Goal: Communication & Community: Connect with others

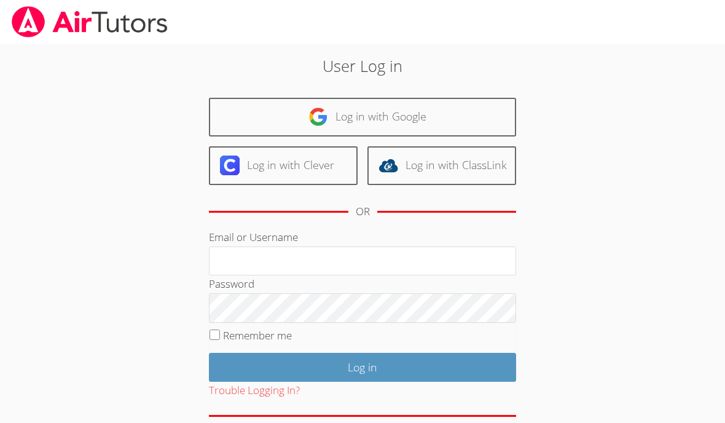
scroll to position [205, 0]
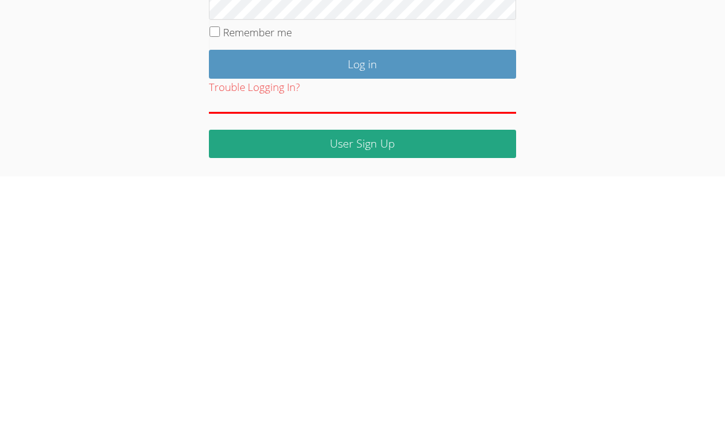
click at [671, 66] on body "User Log in Log in with Google Log in with Clever Log in with ClassLink OR Emai…" at bounding box center [362, 154] width 725 height 423
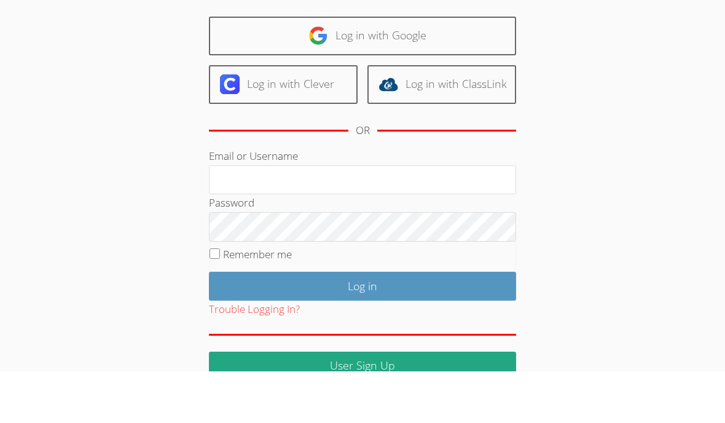
scroll to position [31, 0]
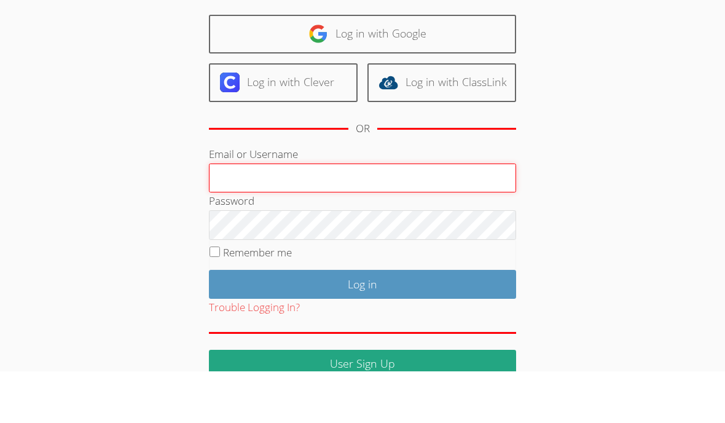
click at [407, 215] on input "Email or Username" at bounding box center [362, 229] width 307 height 29
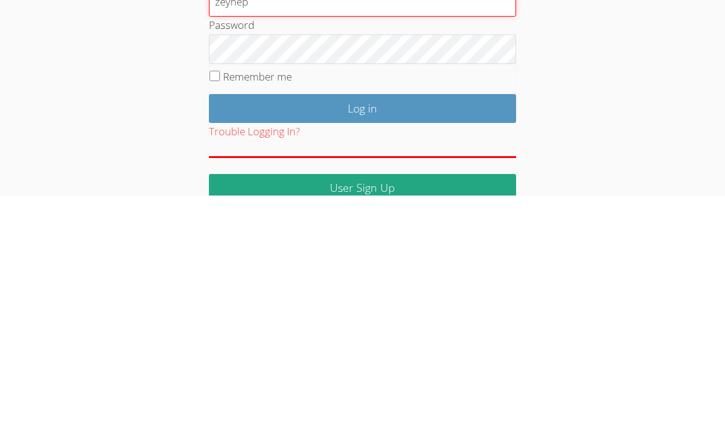
type input "zeynep"
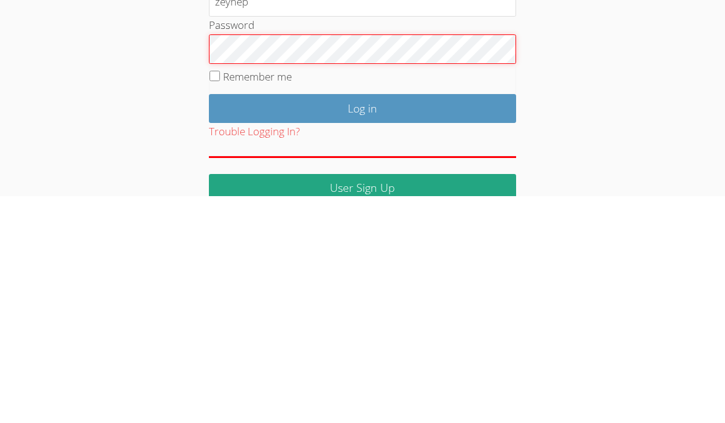
click at [390, 321] on input "Log in" at bounding box center [362, 335] width 307 height 29
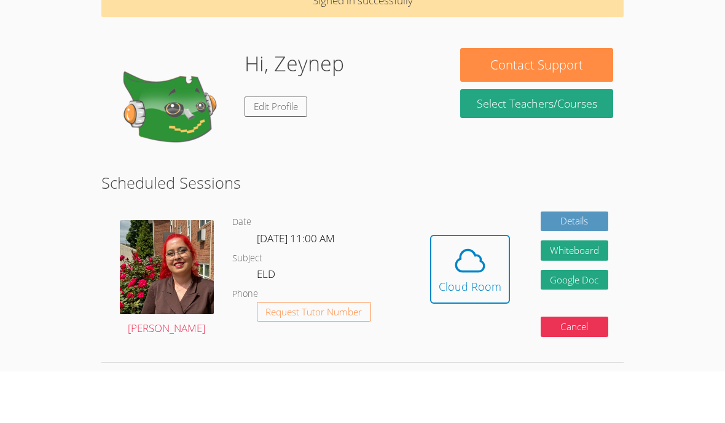
scroll to position [20, 0]
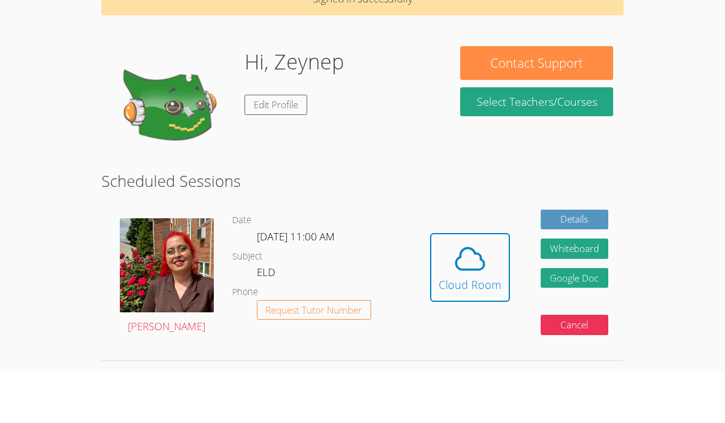
click at [281, 146] on link "Edit Profile" at bounding box center [276, 156] width 63 height 20
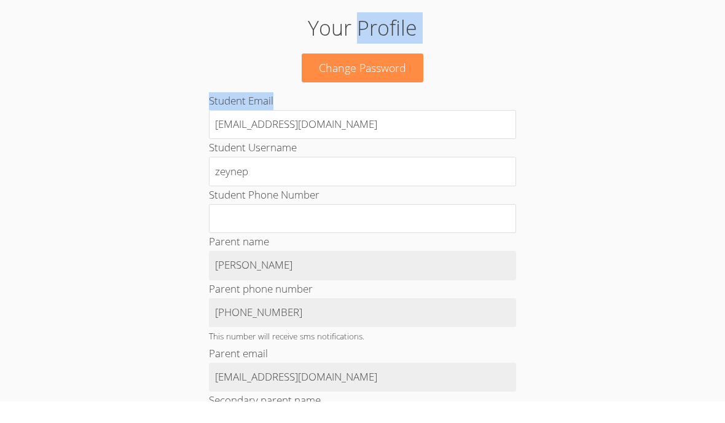
scroll to position [9, 0]
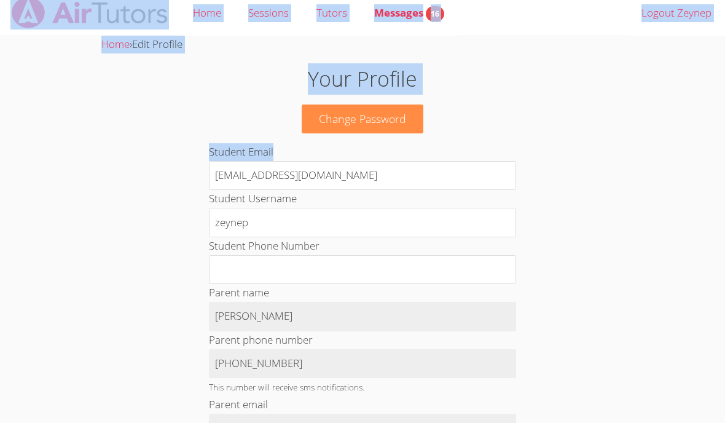
click at [654, 135] on body "Home Sessions Tutors Messages 16 Logout Zeynep Home › Edit Profile Your Profile…" at bounding box center [362, 202] width 725 height 423
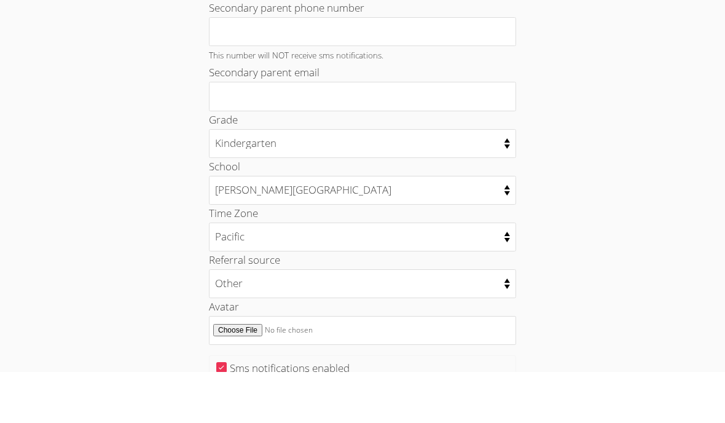
scroll to position [448, 0]
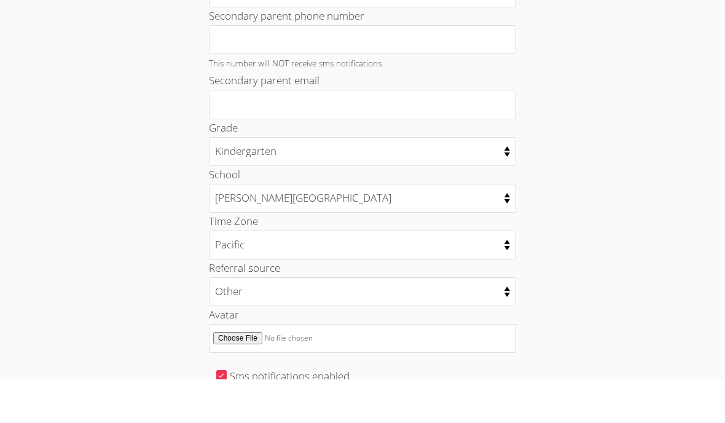
click at [241, 367] on input "Avatar" at bounding box center [362, 381] width 307 height 29
type input "C:\fakepath\image.jpg"
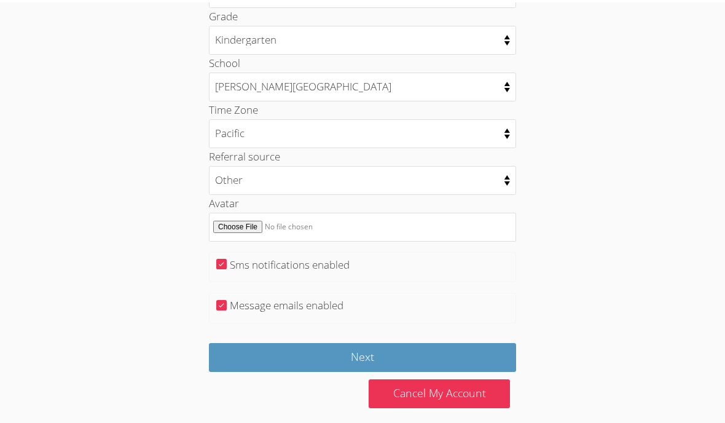
scroll to position [601, 0]
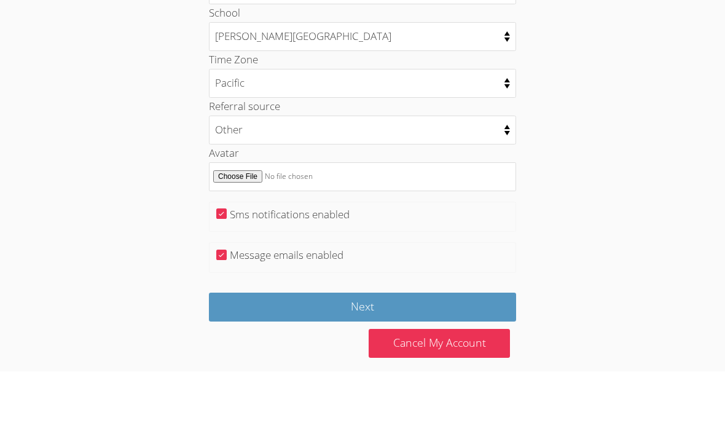
click at [484, 344] on input "Next" at bounding box center [362, 358] width 307 height 29
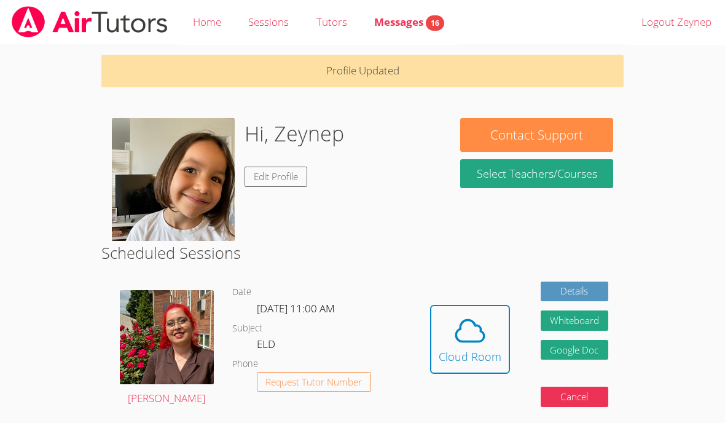
click at [471, 345] on icon at bounding box center [470, 330] width 34 height 34
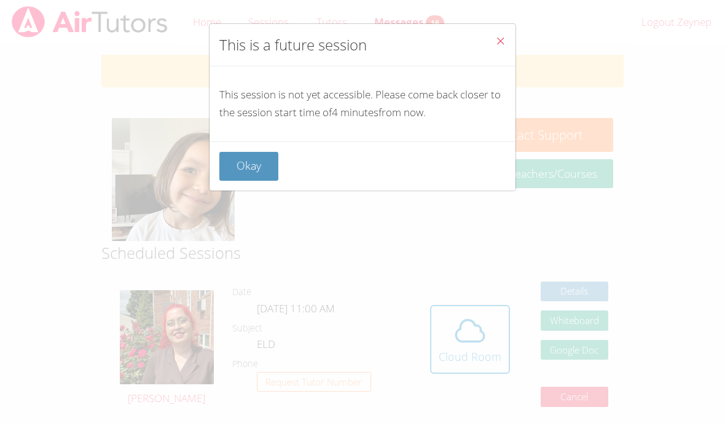
click at [256, 165] on button "Okay" at bounding box center [248, 166] width 59 height 29
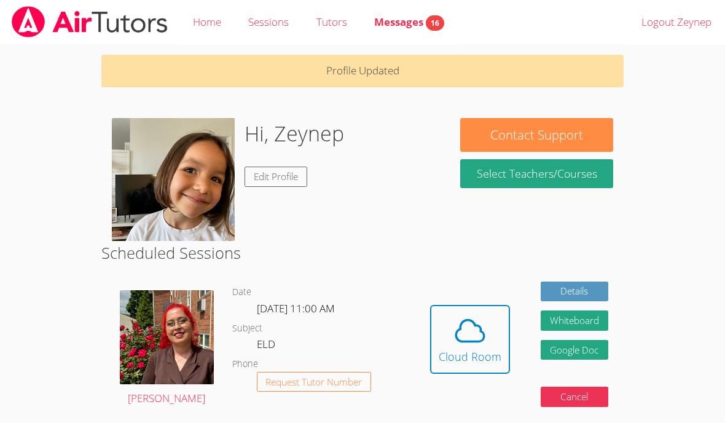
click at [463, 345] on icon at bounding box center [470, 330] width 34 height 34
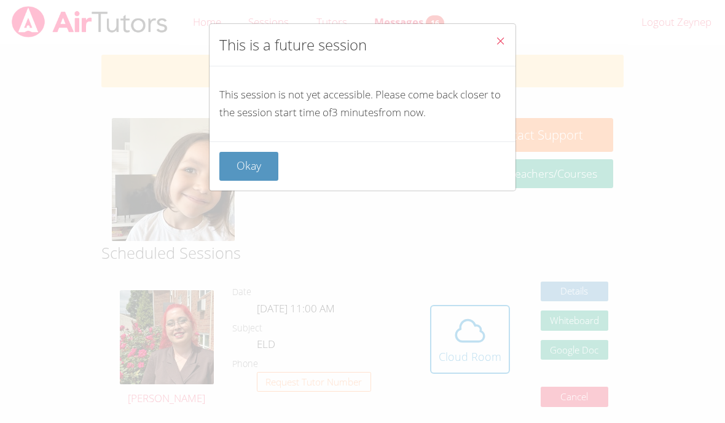
click at [260, 160] on button "Okay" at bounding box center [248, 166] width 59 height 29
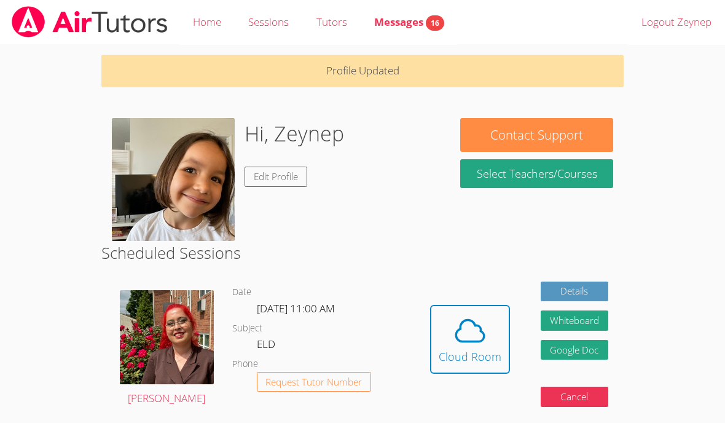
click at [428, 26] on span "16" at bounding box center [435, 22] width 18 height 15
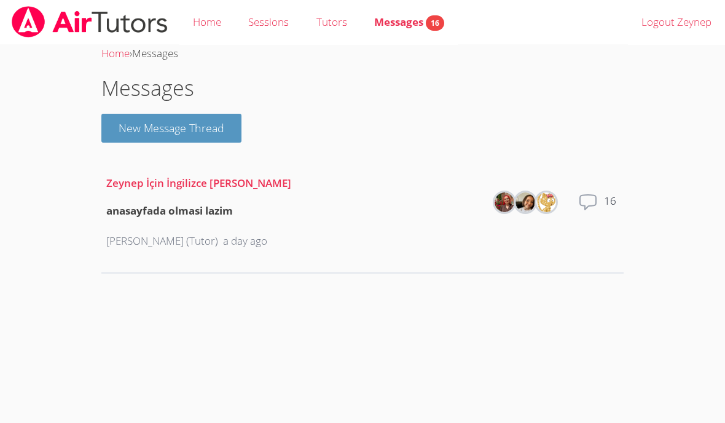
click at [608, 198] on dd "16" at bounding box center [611, 211] width 15 height 39
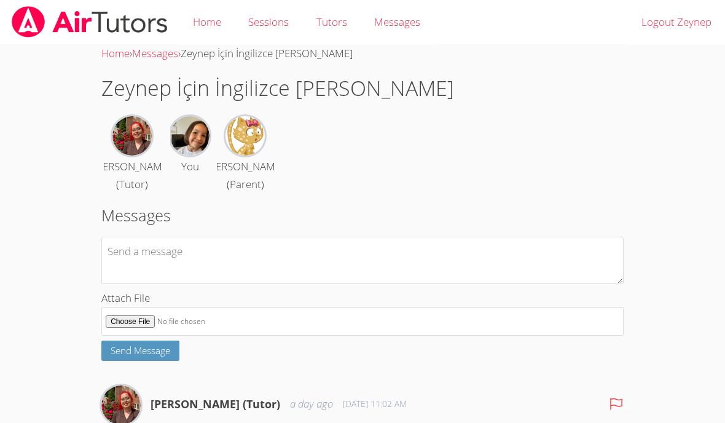
click at [194, 130] on img at bounding box center [189, 135] width 39 height 39
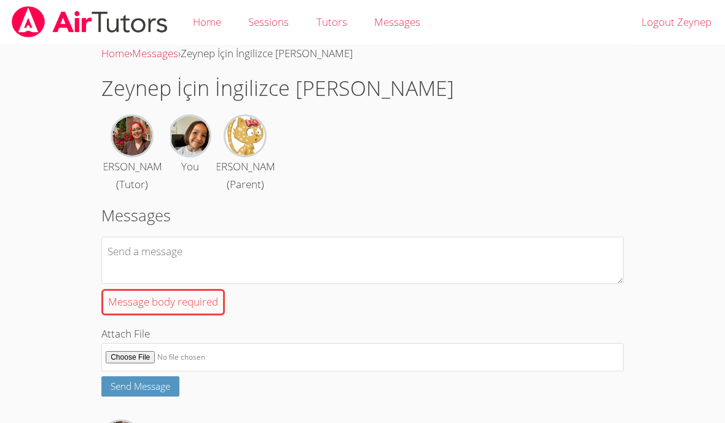
click at [216, 20] on link "Home" at bounding box center [206, 22] width 55 height 45
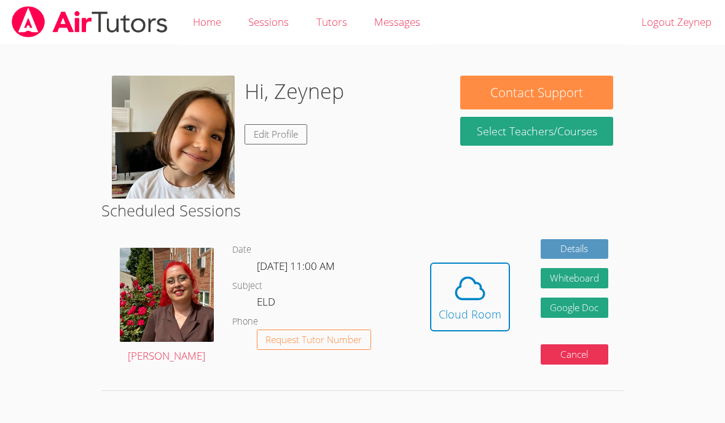
click at [463, 278] on icon at bounding box center [470, 289] width 28 height 22
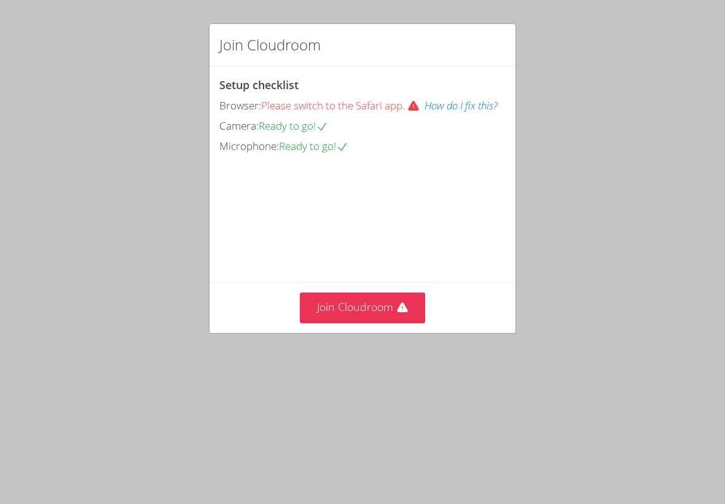
click at [364, 323] on button "Join Cloudroom" at bounding box center [363, 307] width 126 height 30
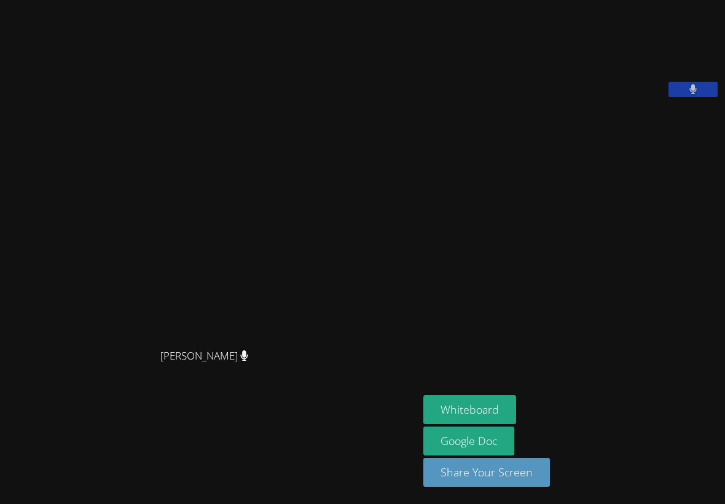
click at [501, 412] on button "Whiteboard" at bounding box center [469, 409] width 93 height 29
